Goal: Check status: Check status

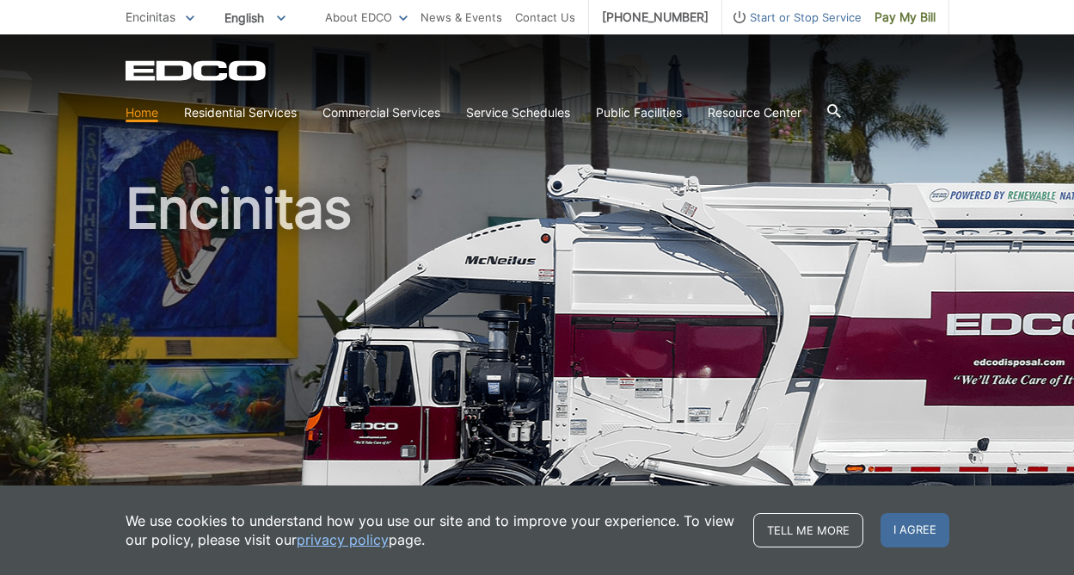
click at [612, 77] on div "EDCO Logo" at bounding box center [538, 70] width 824 height 21
click at [522, 212] on h1 "Encinitas" at bounding box center [538, 370] width 824 height 378
click at [912, 530] on span "I agree" at bounding box center [915, 530] width 69 height 34
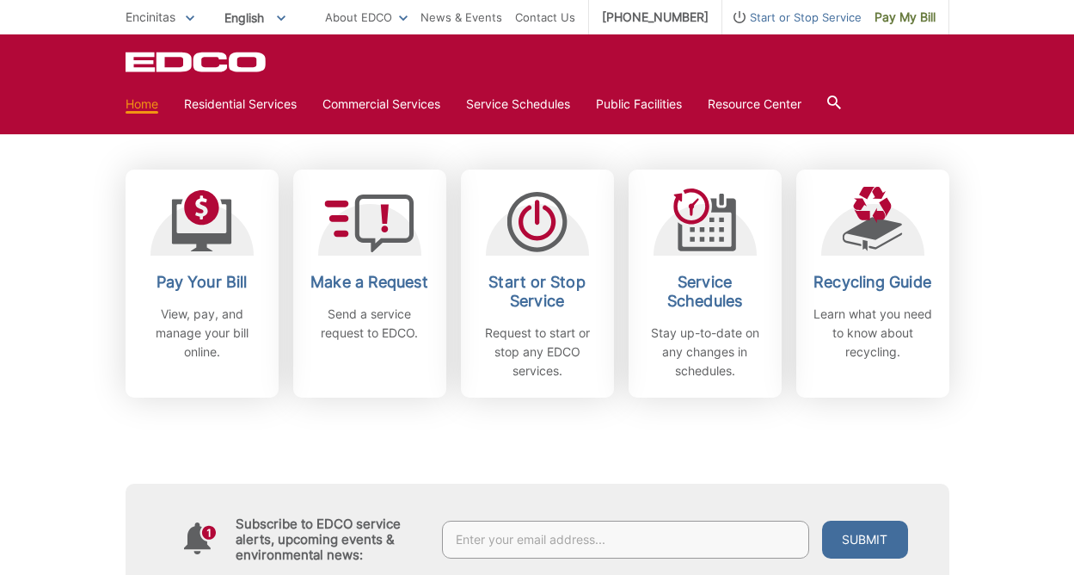
scroll to position [545, 0]
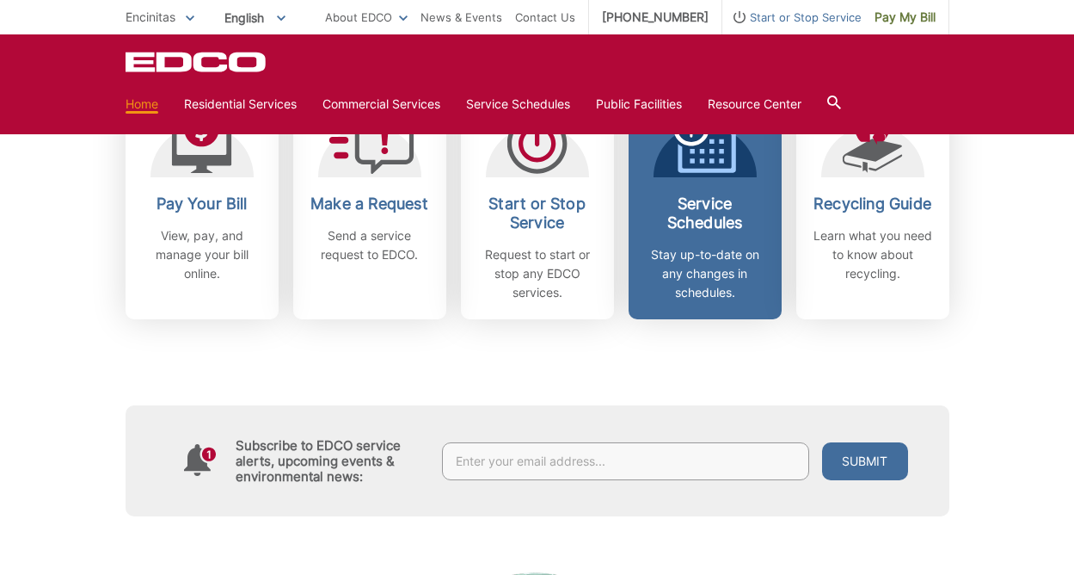
click at [708, 243] on div "Service Schedules Stay up-to-date on any changes in schedules." at bounding box center [705, 248] width 127 height 108
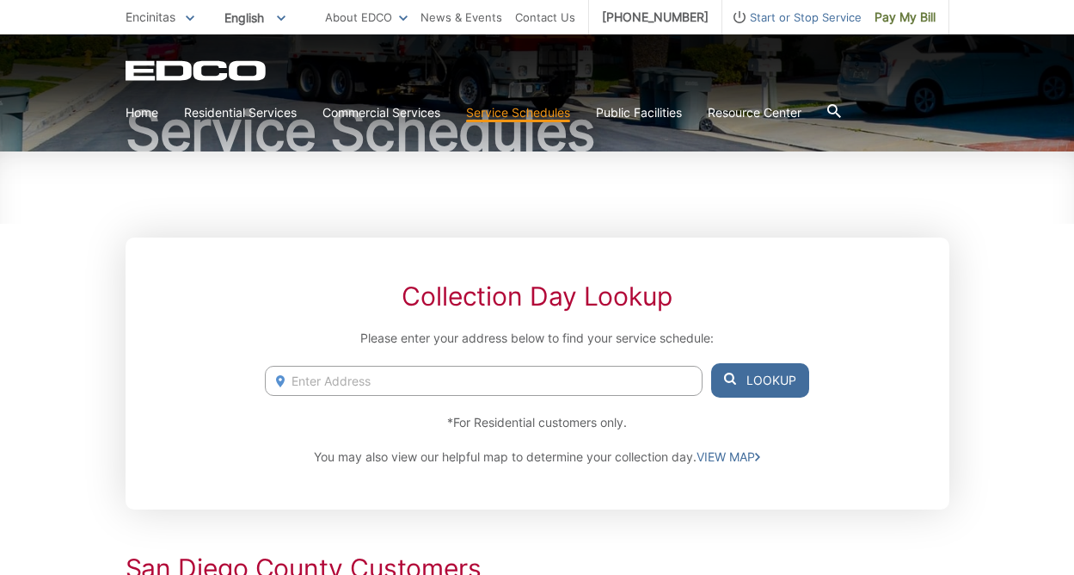
scroll to position [153, 0]
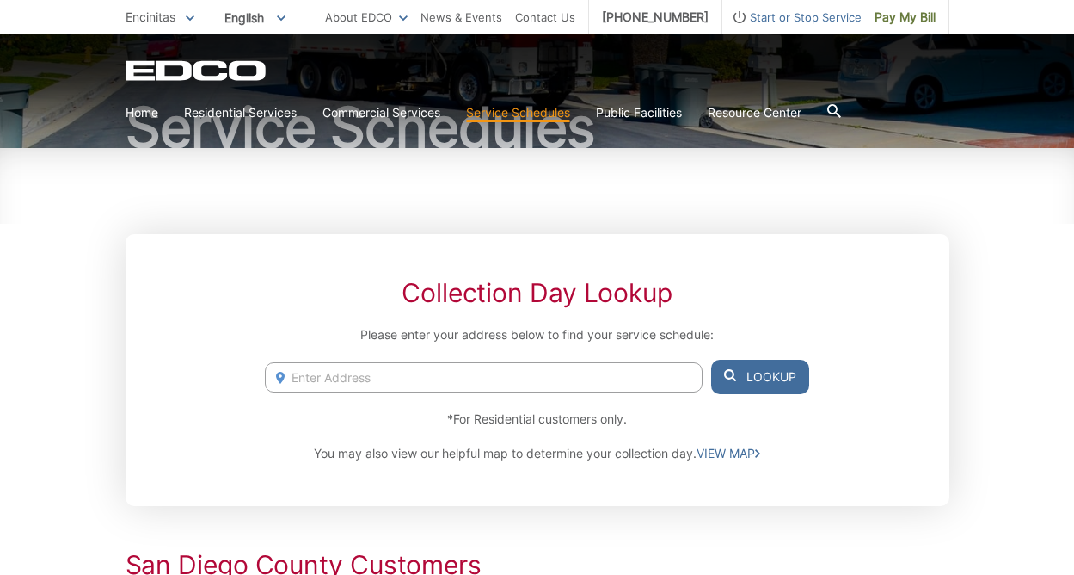
click at [662, 375] on input "Enter Address" at bounding box center [483, 377] width 437 height 30
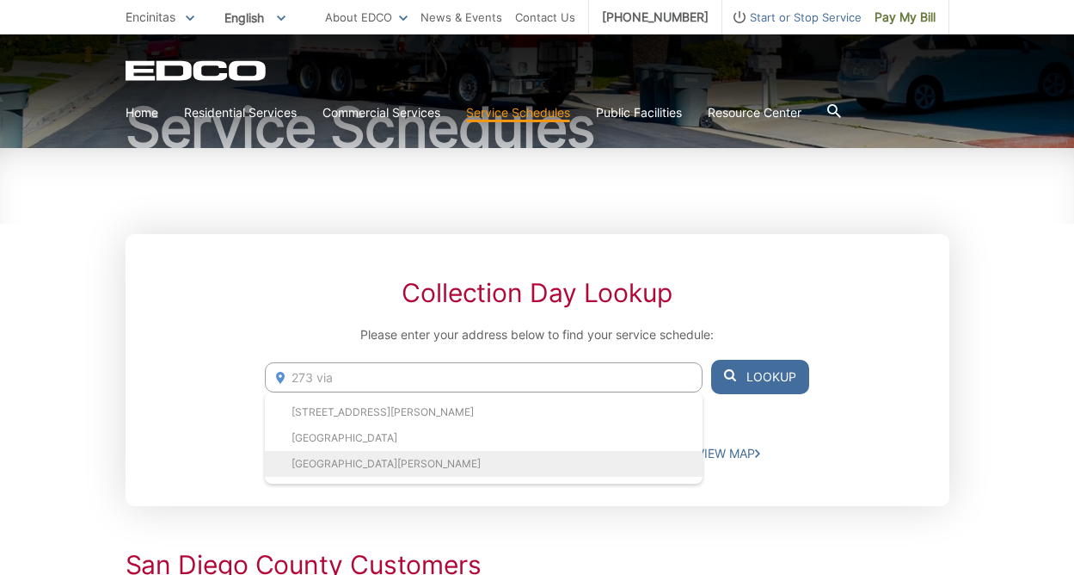
click at [558, 459] on li "[GEOGRAPHIC_DATA][PERSON_NAME]" at bounding box center [483, 464] width 437 height 26
type input "[GEOGRAPHIC_DATA][PERSON_NAME]"
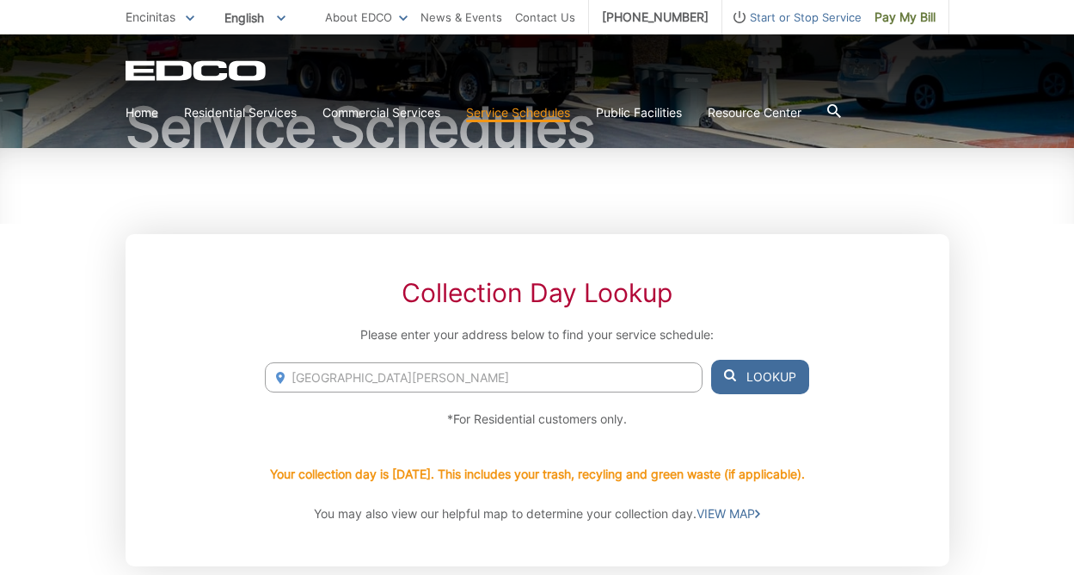
click at [757, 367] on button "Lookup" at bounding box center [760, 377] width 98 height 34
